Goal: Task Accomplishment & Management: Complete application form

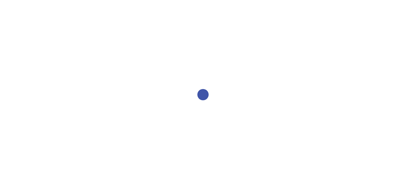
select select "2bed604d-1099-4043-b1bc-2365e8740244"
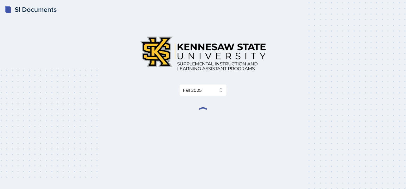
click at [17, 126] on div "SI Documents Select Semester Fall 2025 Summer 2025 Spring 2025 Fall 2024 Summer…" at bounding box center [203, 94] width 406 height 189
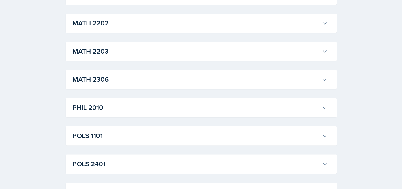
scroll to position [649, 0]
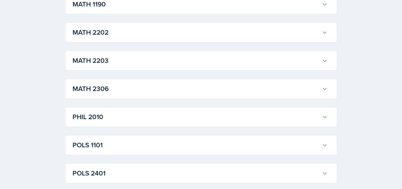
click at [136, 84] on h3 "MATH 2306" at bounding box center [196, 89] width 247 height 10
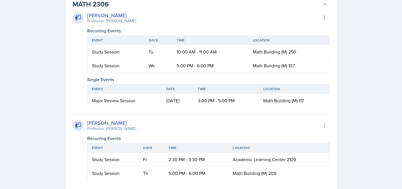
scroll to position [677, 0]
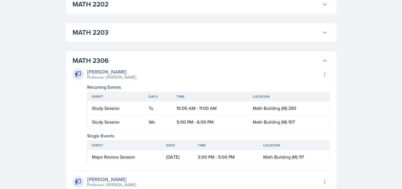
click at [104, 62] on h3 "MATH 2306" at bounding box center [196, 61] width 247 height 10
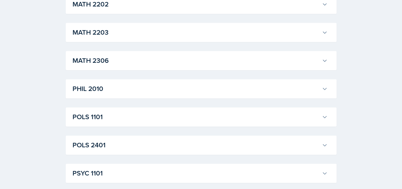
click at [114, 34] on h3 "MATH 2203" at bounding box center [196, 32] width 247 height 10
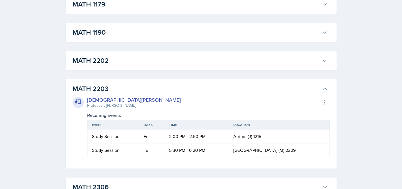
drag, startPoint x: 128, startPoint y: 54, endPoint x: 126, endPoint y: 58, distance: 4.4
click at [128, 54] on div "MATH 2202 Ian Chapman Professor: Sunny Kang Export to Google Calendar Recurring…" at bounding box center [201, 60] width 271 height 19
click at [128, 60] on h3 "MATH 2202" at bounding box center [196, 61] width 247 height 10
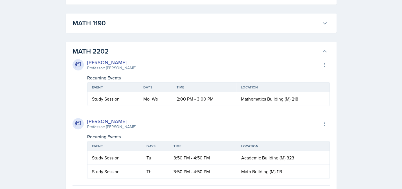
scroll to position [574, 0]
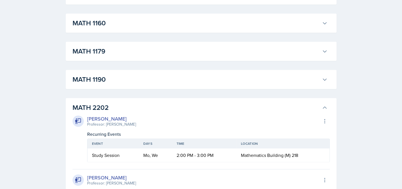
click at [134, 78] on h3 "MATH 1190" at bounding box center [196, 79] width 247 height 10
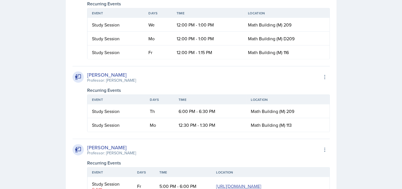
scroll to position [1132, 0]
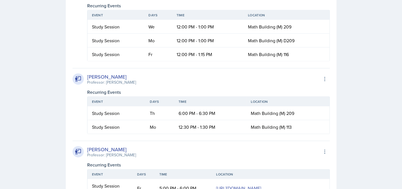
click at [16, 89] on div "SI Documents Select Semester Fall 2025 Summer 2025 Spring 2025 Fall 2024 Summer…" at bounding box center [201, 75] width 402 height 2415
click at [174, 61] on td "12:00 PM - 1:15 PM" at bounding box center [207, 55] width 71 height 14
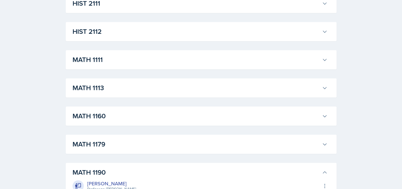
scroll to position [477, 0]
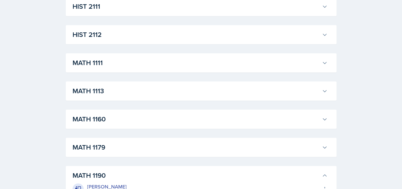
click at [142, 151] on h3 "MATH 1179" at bounding box center [196, 147] width 247 height 10
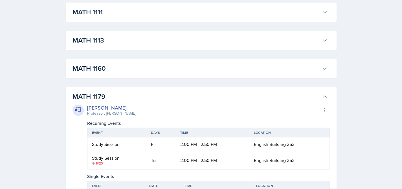
scroll to position [528, 0]
click at [136, 68] on h3 "MATH 1160" at bounding box center [196, 69] width 247 height 10
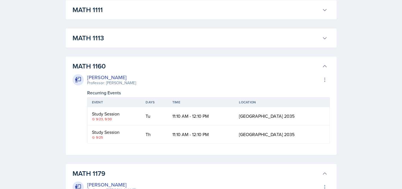
scroll to position [539, 0]
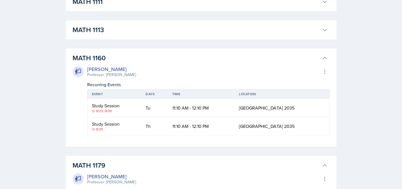
click at [183, 28] on h3 "MATH 1113" at bounding box center [196, 30] width 247 height 10
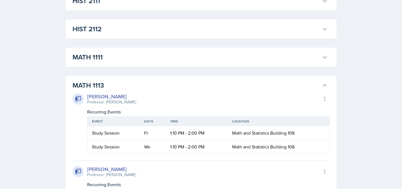
scroll to position [482, 0]
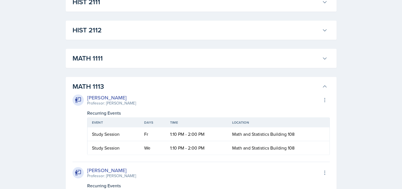
click at [163, 57] on h3 "MATH 1111" at bounding box center [196, 58] width 247 height 10
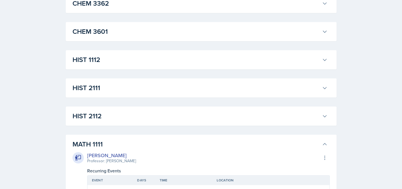
scroll to position [393, 0]
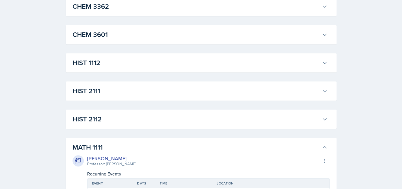
click at [117, 123] on h3 "HIST 2112" at bounding box center [196, 119] width 247 height 10
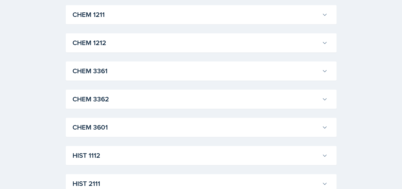
scroll to position [374, 0]
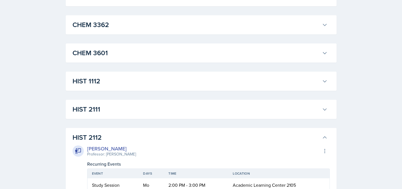
click at [126, 109] on h3 "HIST 2111" at bounding box center [196, 109] width 247 height 10
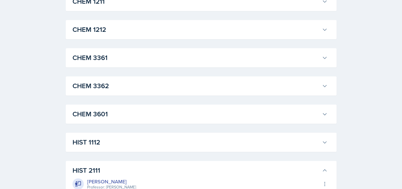
scroll to position [318, 0]
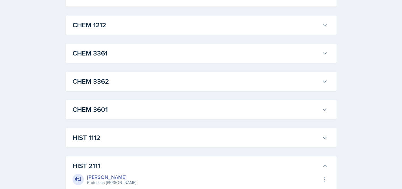
click at [213, 131] on div "HIST 1112 Darby Bowen Professor: Kent Bailey Export to Google Calendar Recurrin…" at bounding box center [201, 137] width 271 height 19
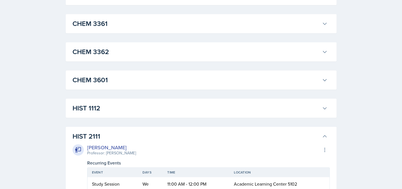
scroll to position [347, 0]
click at [222, 108] on h3 "HIST 1112" at bounding box center [196, 109] width 247 height 10
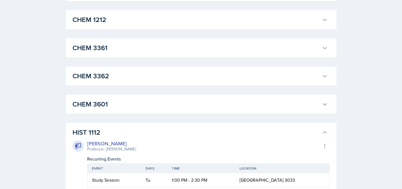
scroll to position [322, 0]
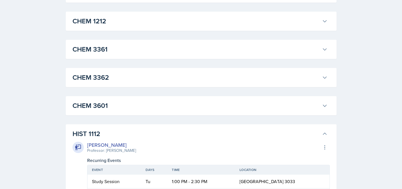
click at [204, 103] on h3 "CHEM 3601" at bounding box center [196, 106] width 247 height 10
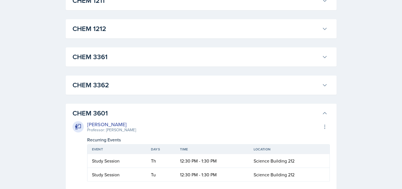
scroll to position [314, 0]
click at [212, 80] on h3 "CHEM 3362" at bounding box center [196, 85] width 247 height 10
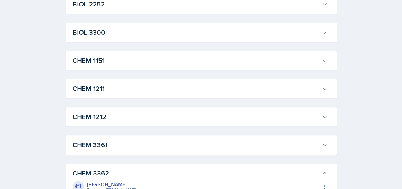
scroll to position [263, 0]
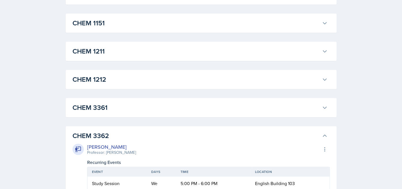
click at [138, 99] on div "CHEM 3361 Neha Prabakaran Professor: John Haseltine Export to Google Calendar R…" at bounding box center [201, 107] width 271 height 19
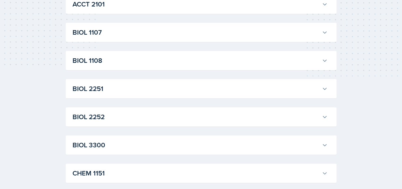
scroll to position [85, 0]
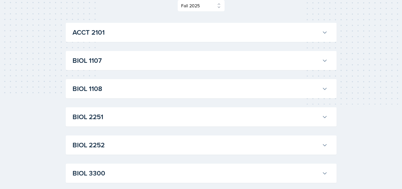
click at [127, 53] on div "BIOL 1107 Anniston Boyanton Professor: Army Lester Export to Google Calendar Re…" at bounding box center [201, 60] width 271 height 19
click at [124, 59] on h3 "BIOL 1107" at bounding box center [196, 61] width 247 height 10
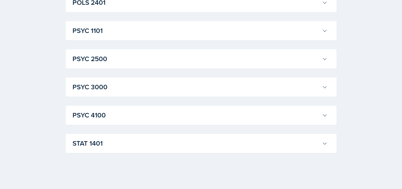
scroll to position [7128, 0]
click at [116, 137] on button "STAT 1401" at bounding box center [199, 143] width 257 height 12
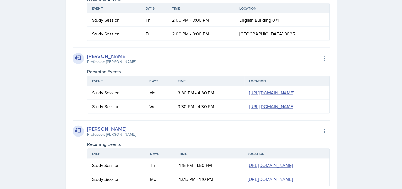
scroll to position [7134, 0]
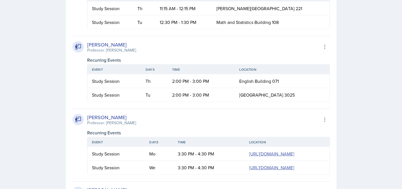
scroll to position [7138, 0]
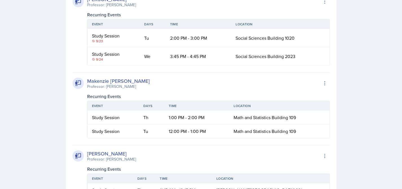
scroll to position [7110, 0]
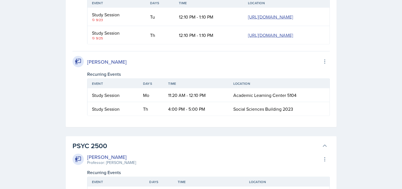
scroll to position [7041, 0]
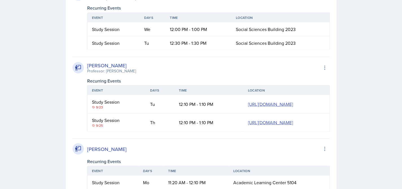
scroll to position [7024, 0]
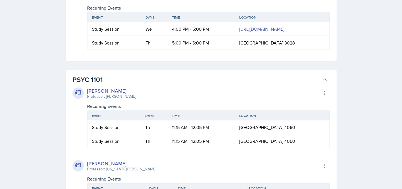
scroll to position [7140, 0]
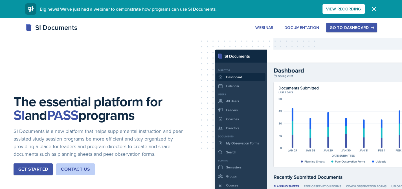
click at [341, 31] on button "Go to Dashboard" at bounding box center [351, 28] width 51 height 10
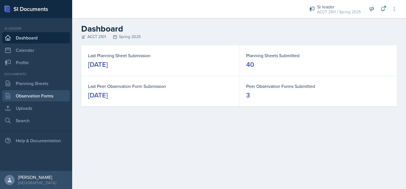
click at [31, 95] on link "Observation Forms" at bounding box center [36, 95] width 68 height 11
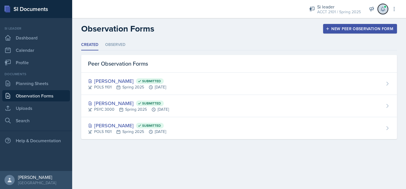
click at [385, 10] on icon at bounding box center [383, 9] width 4 height 4
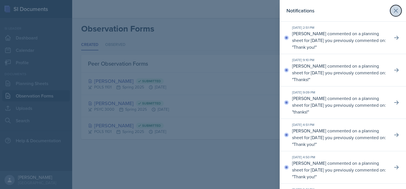
click at [391, 6] on button at bounding box center [395, 10] width 11 height 11
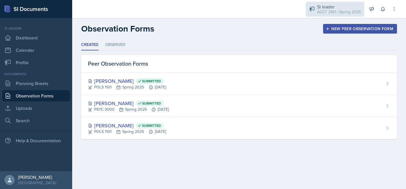
click at [339, 13] on div "ACCT 2101 / Spring 2025" at bounding box center [339, 12] width 44 height 6
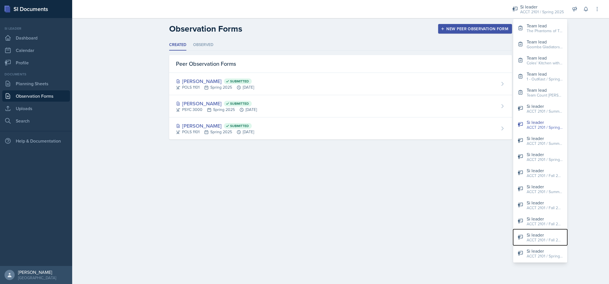
click at [406, 189] on div "Si leader" at bounding box center [545, 234] width 36 height 7
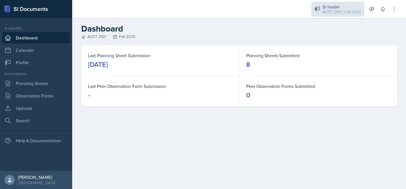
click at [327, 5] on div "Si leader" at bounding box center [342, 6] width 38 height 7
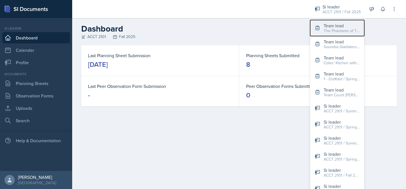
click at [334, 30] on div "The Phantoms of The Opera / Fall 2025" at bounding box center [342, 31] width 36 height 6
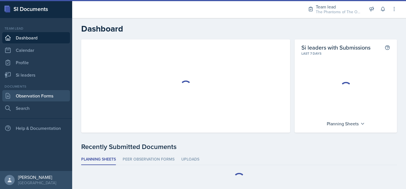
click at [43, 93] on link "Observation Forms" at bounding box center [36, 95] width 68 height 11
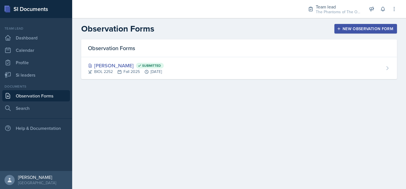
click at [353, 28] on div "New Observation Form" at bounding box center [365, 29] width 55 height 5
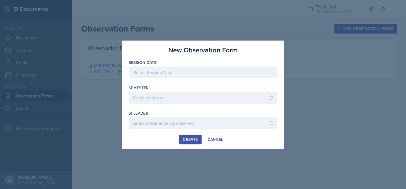
click at [179, 73] on div at bounding box center [203, 73] width 149 height 12
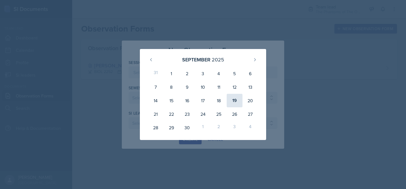
click at [234, 100] on div "19" at bounding box center [235, 101] width 16 height 14
type input "[DATE]"
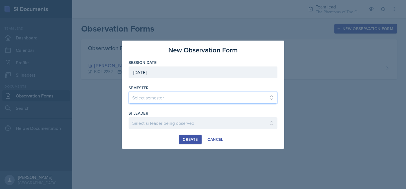
click at [170, 101] on select "Select semester All Spring 2021 Summer 2021 Spring 2022 Fall 2020 Fall 2021 Fal…" at bounding box center [203, 98] width 149 height 12
select select "2bed604d-1099-4043-b1bc-2365e8740244"
click at [129, 92] on select "Select semester All Spring 2021 Summer 2021 Spring 2022 Fall 2020 Fall 2021 Fal…" at bounding box center [203, 98] width 149 height 12
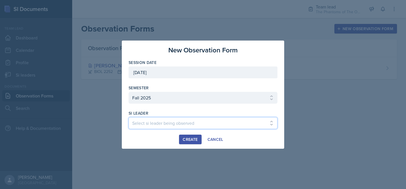
click at [167, 117] on select "Select si leader being observed [PERSON_NAME] / CHEM 1211 / Demon SI of [GEOGRA…" at bounding box center [203, 123] width 149 height 12
select select "cfd8b66d-3967-4c3e-81c1-5a65b6272424"
click at [129, 117] on select "Select si leader being observed [PERSON_NAME] / CHEM 1211 / Demon SI of [GEOGRA…" at bounding box center [203, 123] width 149 height 12
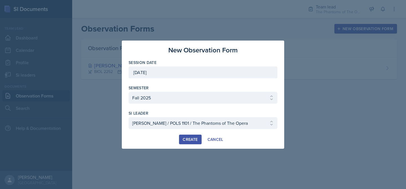
click at [195, 139] on div "Create" at bounding box center [190, 139] width 15 height 5
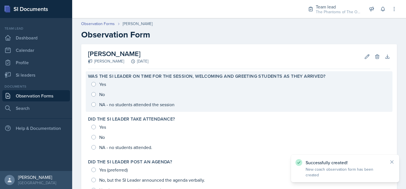
click at [99, 85] on div "Yes No NA - no students attended the session" at bounding box center [239, 94] width 302 height 30
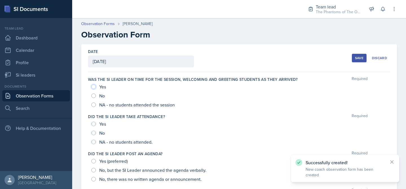
click at [94, 88] on input "Yes" at bounding box center [93, 87] width 5 height 5
radio input "true"
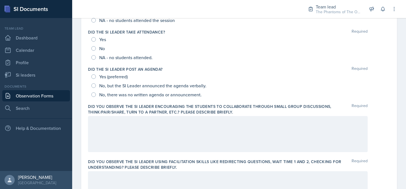
scroll to position [28, 0]
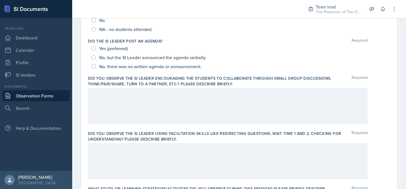
click at [199, 107] on div at bounding box center [228, 106] width 280 height 36
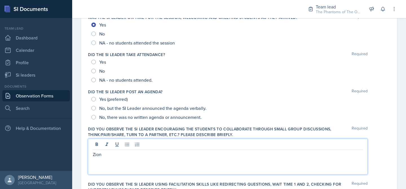
scroll to position [61, 0]
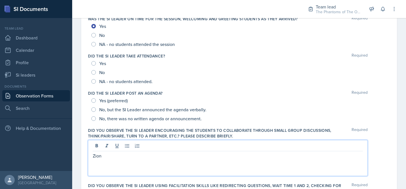
click at [122, 82] on span "NA - no students attended." at bounding box center [125, 82] width 53 height 6
click at [96, 82] on input "NA - no students attended." at bounding box center [93, 81] width 5 height 5
radio input "true"
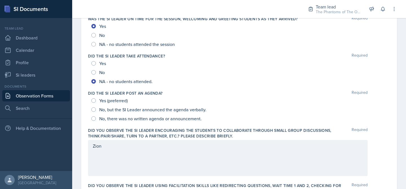
click at [122, 154] on div "Zion" at bounding box center [228, 158] width 280 height 36
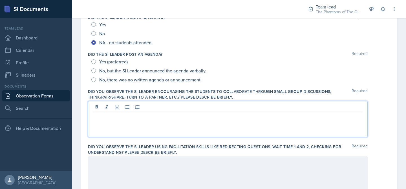
scroll to position [100, 0]
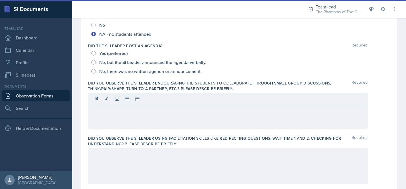
click at [126, 161] on div at bounding box center [228, 166] width 280 height 36
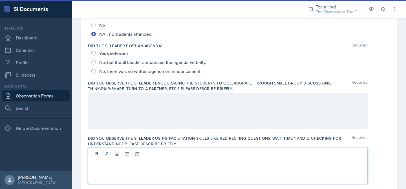
scroll to position [118, 0]
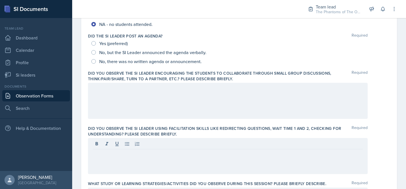
click at [141, 98] on div at bounding box center [228, 101] width 280 height 36
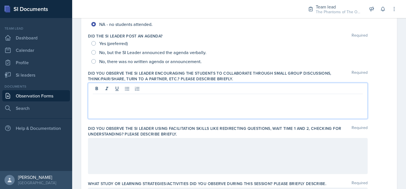
scroll to position [128, 0]
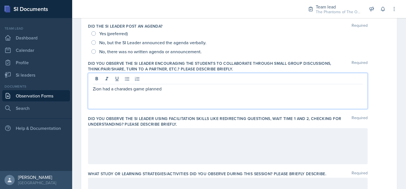
click at [133, 89] on p "Zion had a charades game planned" at bounding box center [228, 88] width 270 height 7
click at [115, 90] on p "Zion had a charades game planned" at bounding box center [228, 88] width 270 height 7
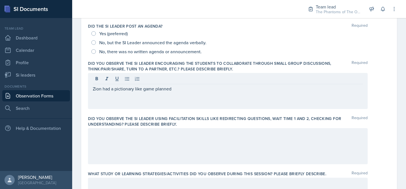
click at [125, 92] on div "Zion had a pictionary like game planned" at bounding box center [228, 91] width 280 height 36
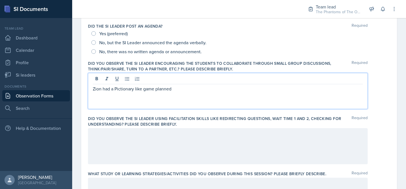
click at [193, 87] on p "Zion had a Pictionary like game planned" at bounding box center [228, 88] width 270 height 7
click at [136, 88] on p "Zion had a Pictionary like game planned" at bounding box center [228, 88] width 270 height 7
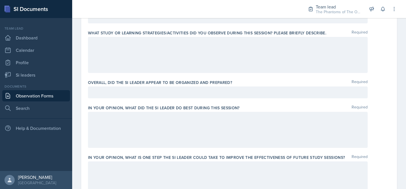
scroll to position [325, 0]
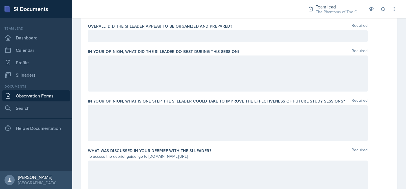
click at [148, 123] on div at bounding box center [228, 123] width 280 height 36
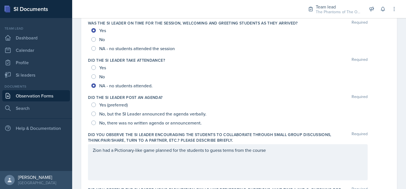
scroll to position [28, 0]
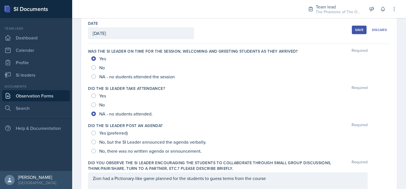
click at [94, 139] on div "No, but the SI Leader announced the agenda verbally." at bounding box center [149, 142] width 116 height 9
click at [94, 141] on input "No, but the SI Leader announced the agenda verbally." at bounding box center [93, 142] width 5 height 5
radio input "true"
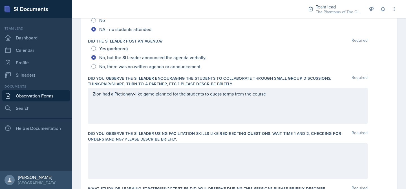
click at [274, 100] on div "Zion had a Pictionary-like game planned for the students to guess terms from th…" at bounding box center [228, 106] width 280 height 36
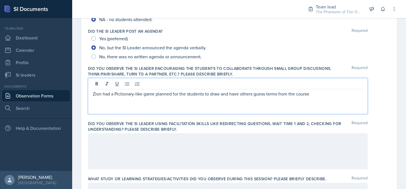
scroll to position [179, 0]
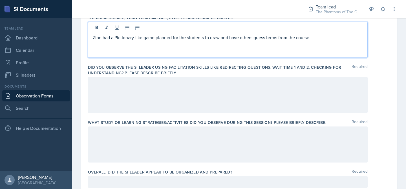
click at [213, 97] on div at bounding box center [228, 95] width 280 height 36
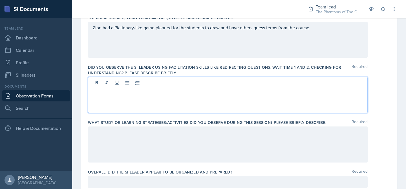
scroll to position [189, 0]
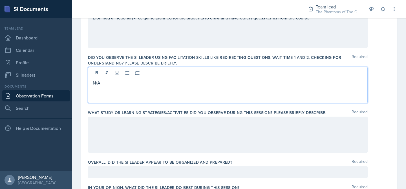
click at [195, 130] on div at bounding box center [228, 135] width 280 height 36
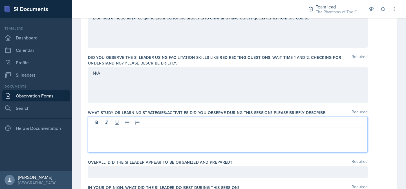
scroll to position [199, 0]
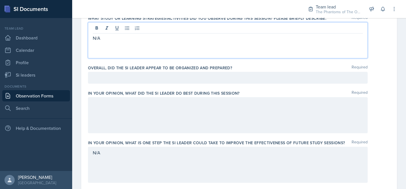
click at [181, 78] on p at bounding box center [228, 77] width 270 height 7
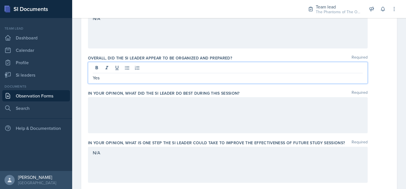
click at [182, 102] on div at bounding box center [228, 115] width 280 height 36
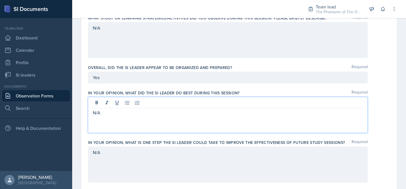
scroll to position [405, 0]
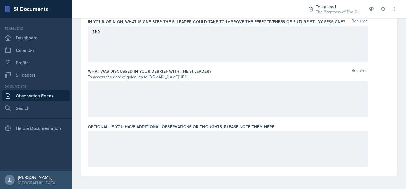
click at [178, 97] on div at bounding box center [228, 99] width 280 height 36
drag, startPoint x: 394, startPoint y: 37, endPoint x: 387, endPoint y: 29, distance: 10.6
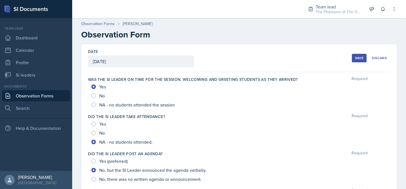
scroll to position [85, 0]
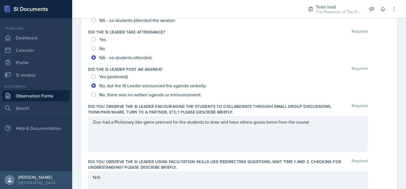
click at [383, 53] on div "Yes No NA - no students attended." at bounding box center [239, 48] width 302 height 27
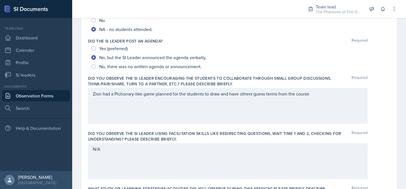
click at [330, 105] on div "Zion had a Pictionary-like game planned for the students to draw and have other…" at bounding box center [228, 106] width 280 height 36
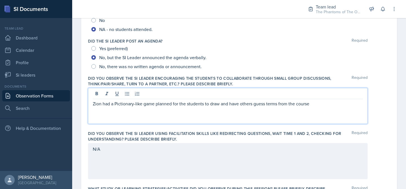
scroll to position [123, 0]
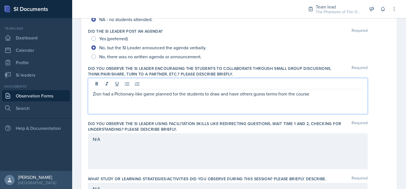
click at [329, 105] on div "Zion had a Pictionary-like game planned for the students to draw and have other…" at bounding box center [228, 96] width 280 height 36
click at [332, 98] on div "Zion had a Pictionary-like game planned for the students to draw and have other…" at bounding box center [228, 96] width 280 height 36
click at [327, 93] on p "Zion had a Pictionary-like game planned for the students to draw and have other…" at bounding box center [228, 94] width 270 height 7
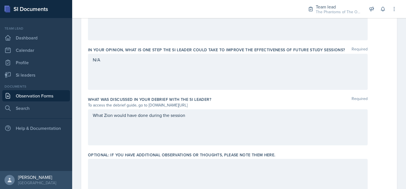
scroll to position [405, 0]
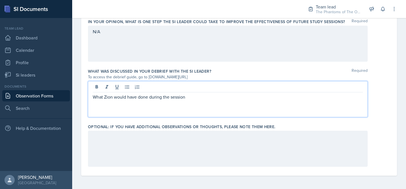
click at [197, 86] on div "What Zion would have done during the session" at bounding box center [228, 99] width 280 height 36
click at [273, 97] on p "What Zion would have done during the session. Suggestions to help get attendanc…" at bounding box center [228, 97] width 270 height 7
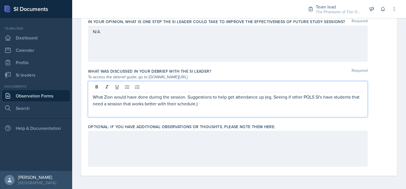
click at [277, 97] on p "What Zion would have done during the session. Suggestions to help get attendanc…" at bounding box center [228, 101] width 270 height 14
click at [295, 104] on p "What Zion would have done during the session. Suggestions to help get attendanc…" at bounding box center [228, 101] width 270 height 14
click at [233, 143] on div at bounding box center [228, 149] width 280 height 36
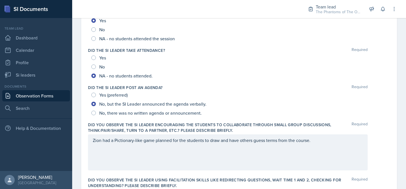
scroll to position [10, 0]
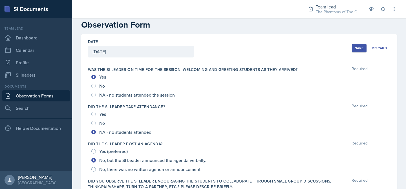
click at [355, 49] on div "Save" at bounding box center [359, 48] width 8 height 5
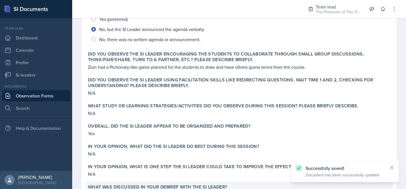
scroll to position [231, 0]
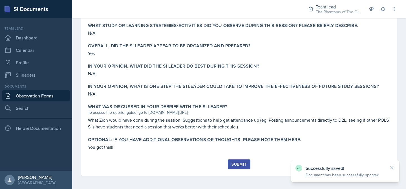
click at [240, 168] on button "Submit" at bounding box center [239, 165] width 22 height 10
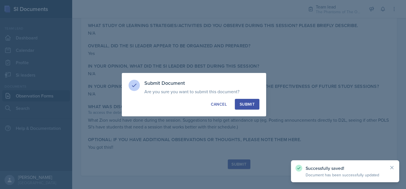
click at [251, 106] on div "Submit" at bounding box center [247, 105] width 15 height 6
radio input "true"
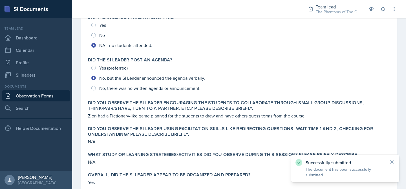
scroll to position [0, 0]
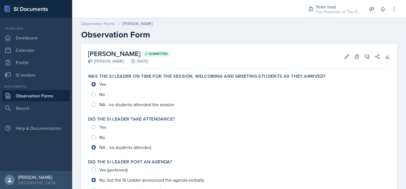
click at [95, 25] on link "Observation Forms" at bounding box center [98, 24] width 34 height 6
